Goal: Information Seeking & Learning: Check status

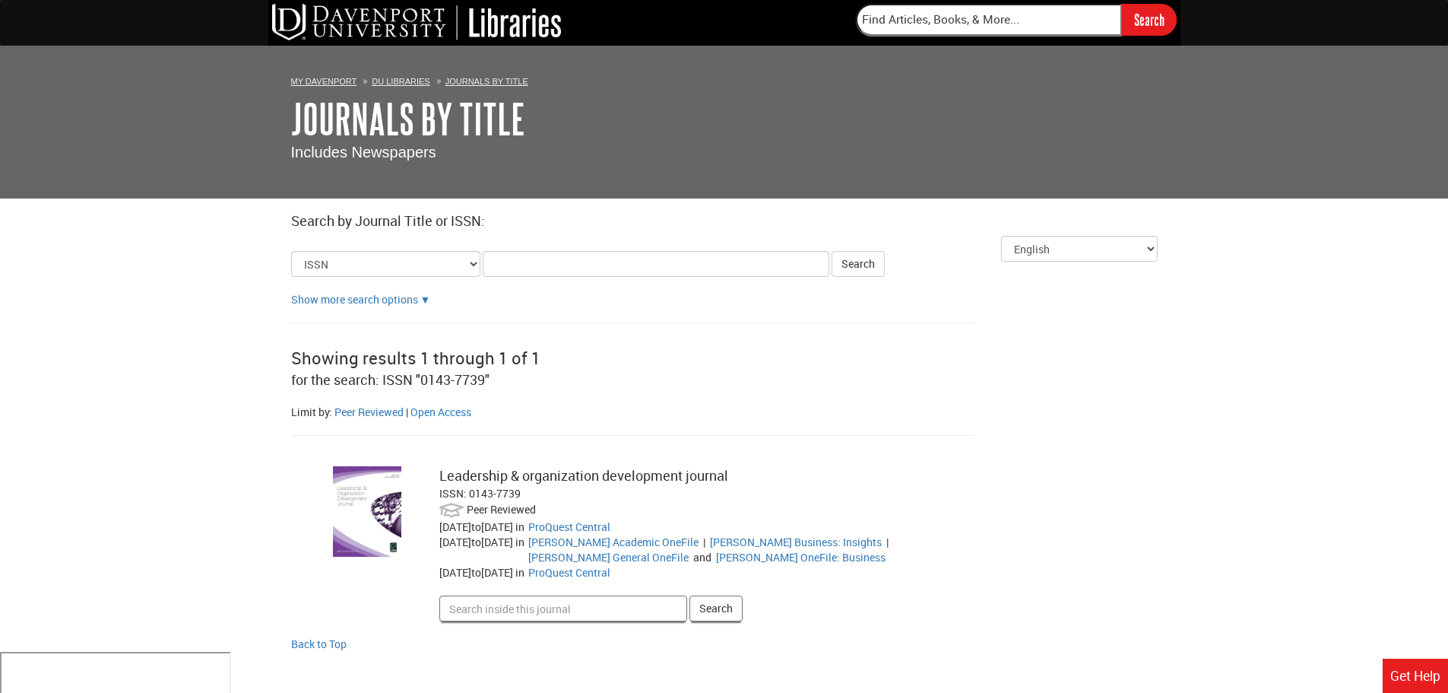
drag, startPoint x: 348, startPoint y: 536, endPoint x: 360, endPoint y: 534, distance: 12.4
click at [348, 536] on img at bounding box center [367, 511] width 68 height 90
click at [549, 485] on div "Leadership & organization development journal" at bounding box center [687, 476] width 496 height 20
click at [474, 486] on div "ISSN: 0143-7739" at bounding box center [687, 493] width 496 height 15
click at [528, 528] on div "01/01/1992 to 12/31/1995 in" at bounding box center [483, 526] width 89 height 15
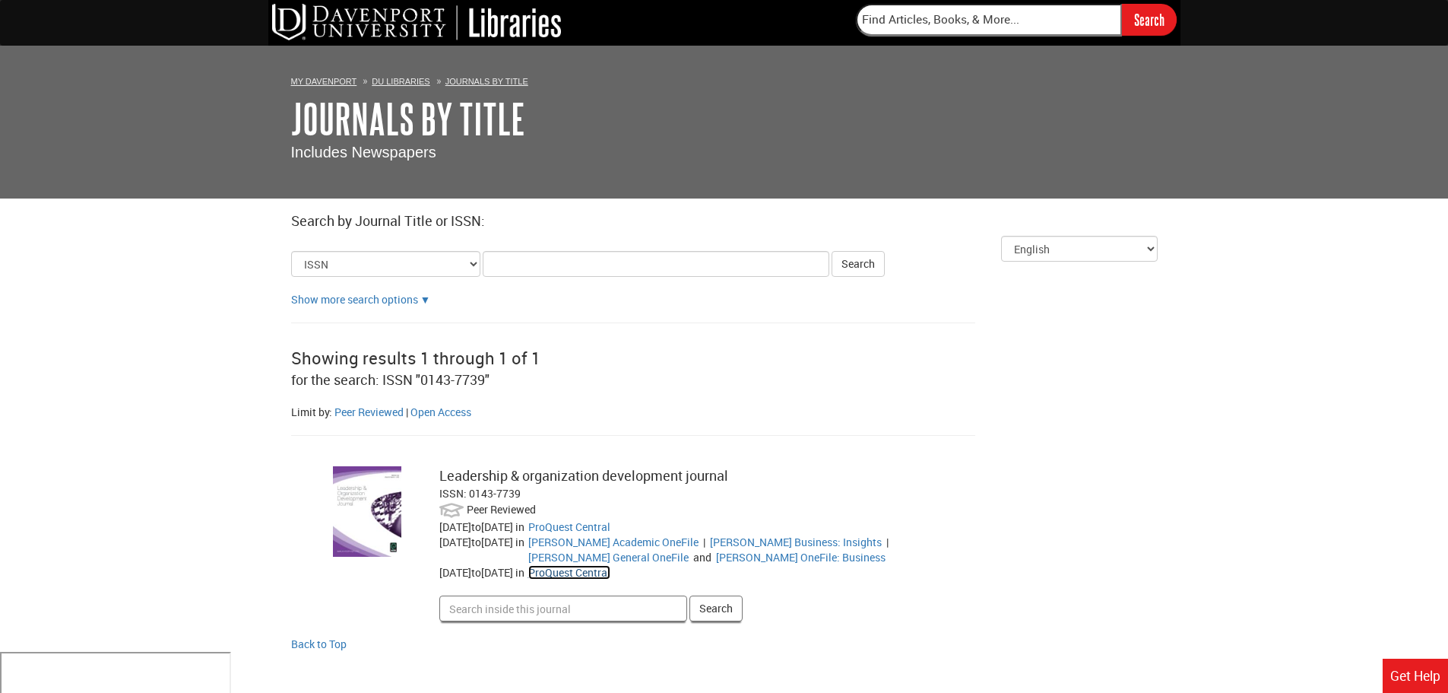
click at [610, 574] on link "ProQuest Central" at bounding box center [569, 572] width 82 height 14
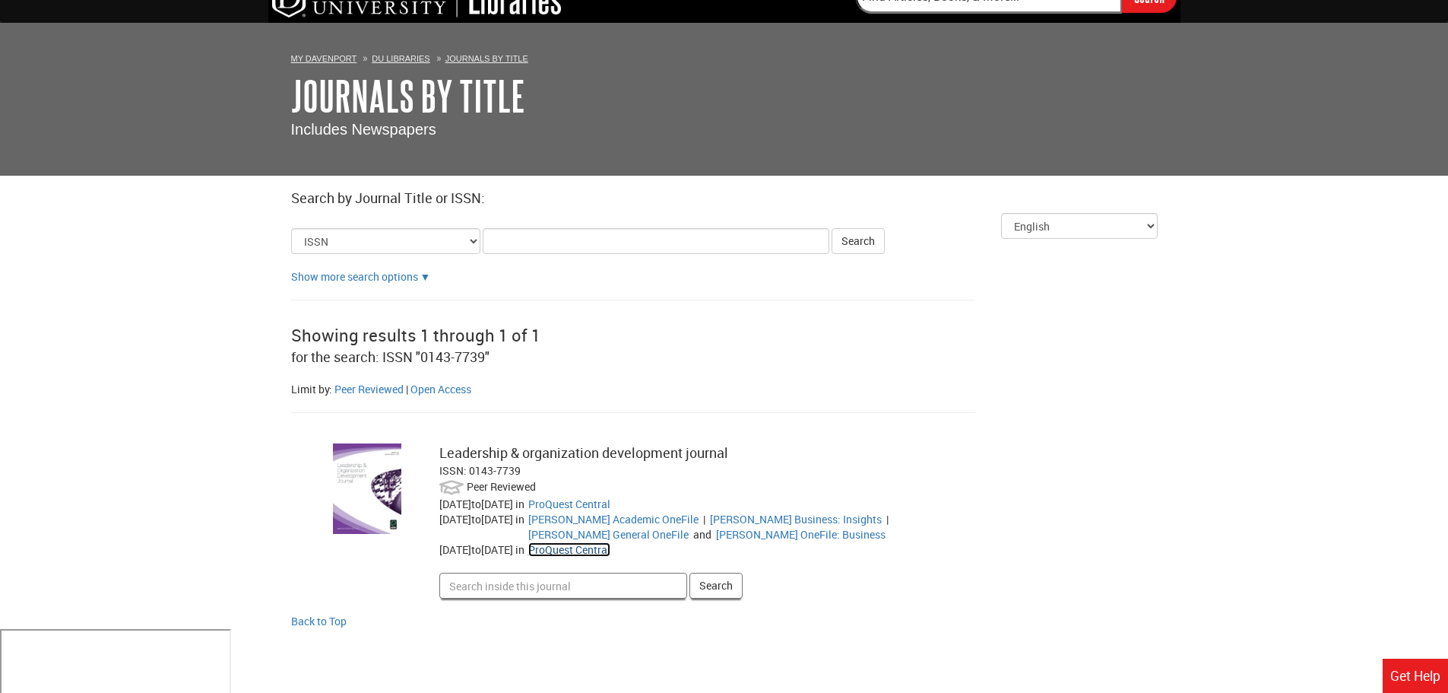
scroll to position [35, 0]
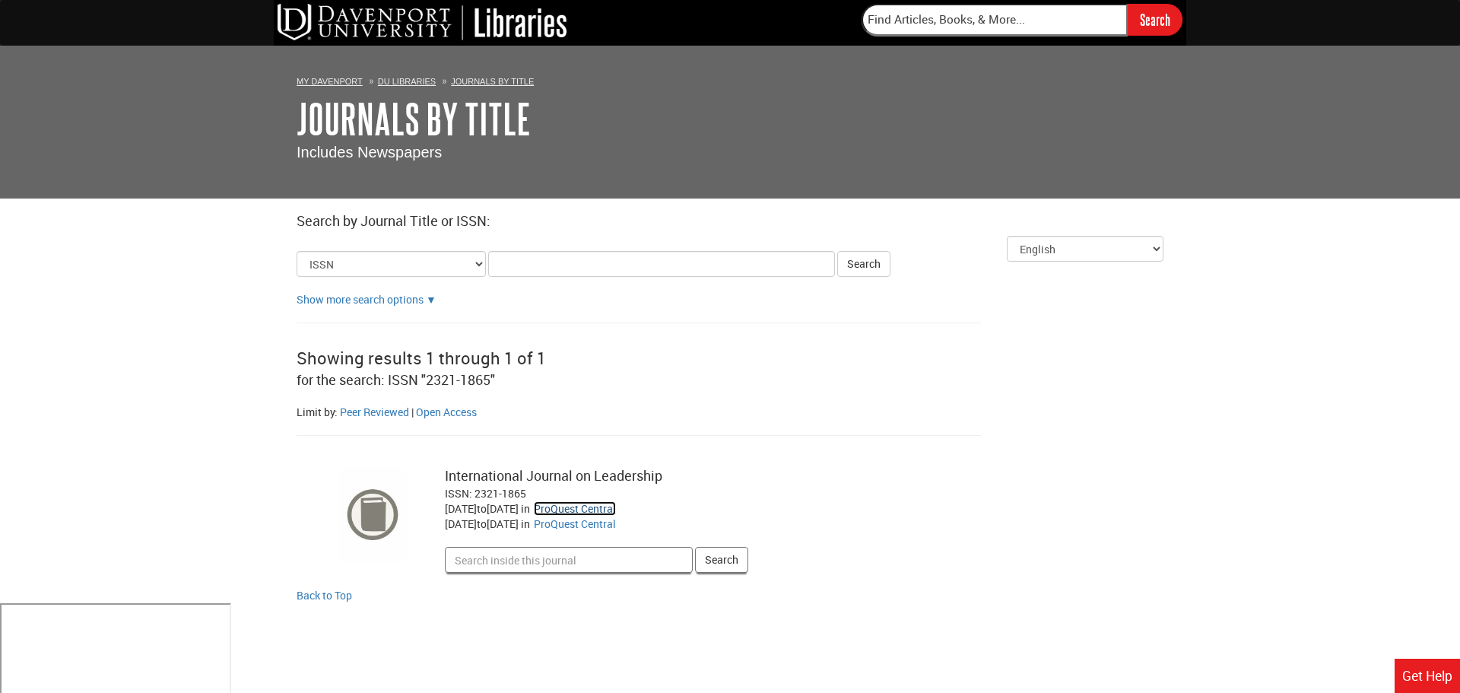
click at [616, 506] on link "ProQuest Central" at bounding box center [575, 508] width 82 height 14
